Goal: Go to known website: Access a specific website the user already knows

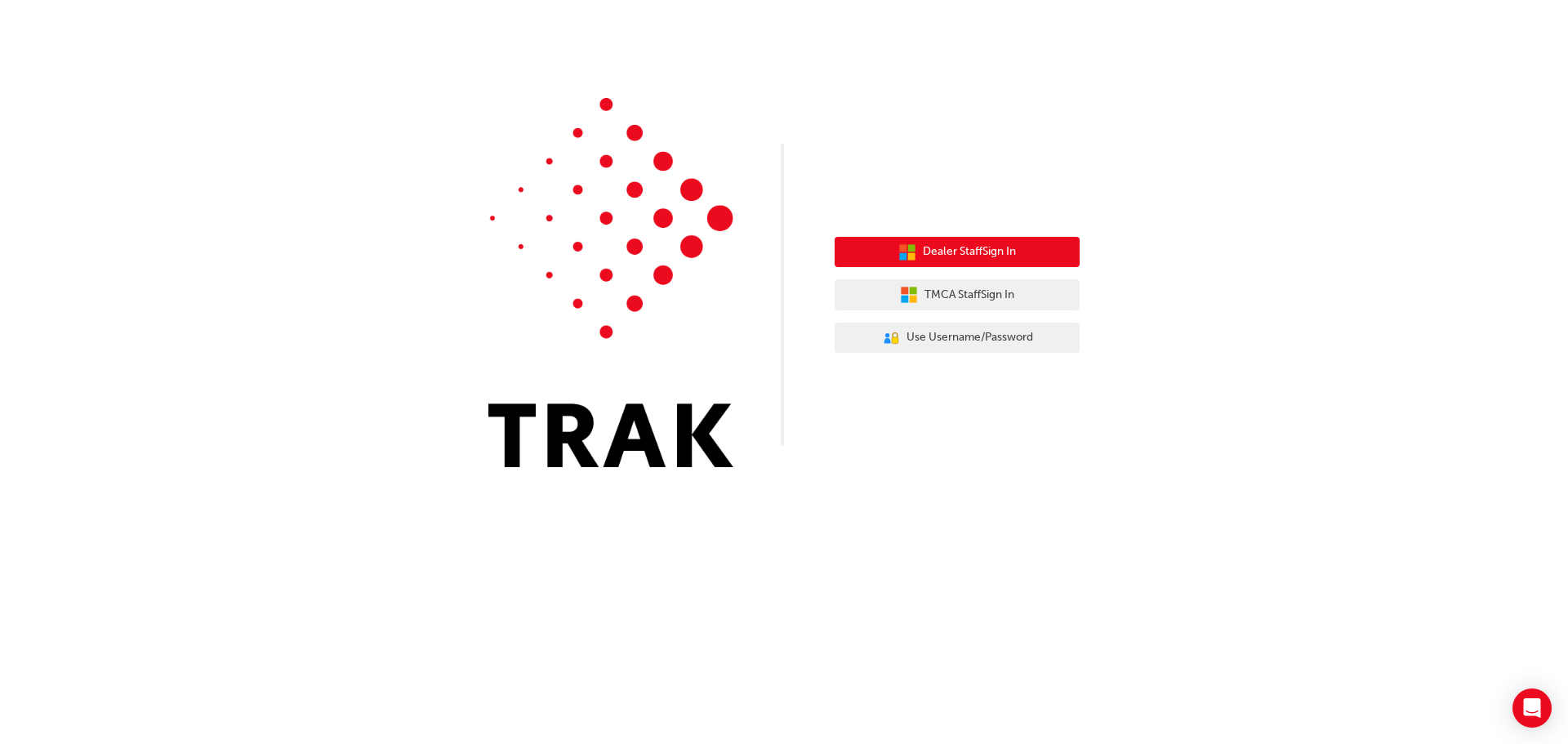
click at [932, 252] on span "Dealer Staff Sign In" at bounding box center [969, 252] width 93 height 19
